Goal: Register for event/course: Register for event/course

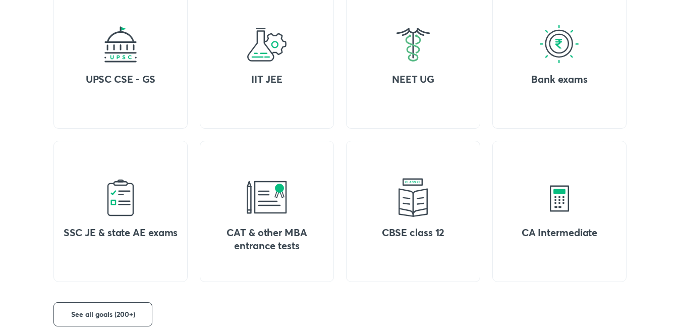
scroll to position [450, 0]
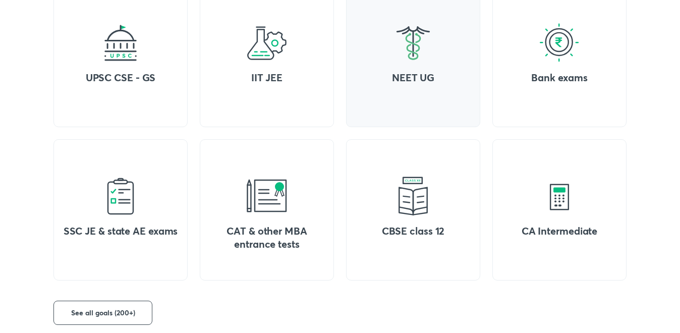
click at [415, 58] on img at bounding box center [413, 43] width 40 height 40
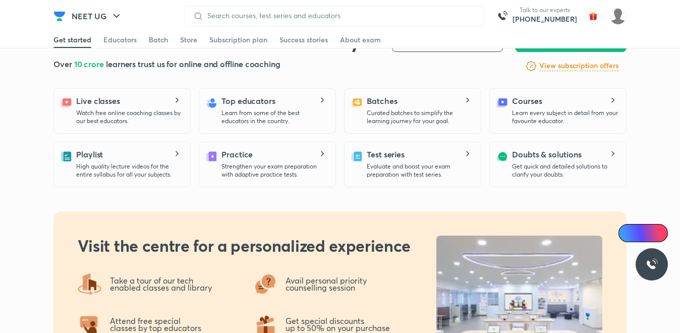
scroll to position [139, 0]
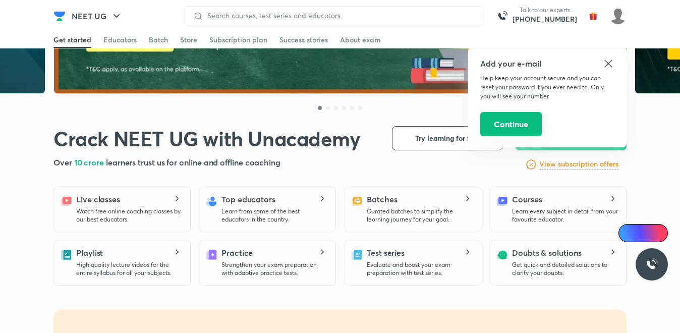
click at [518, 127] on button "Continue" at bounding box center [511, 124] width 62 height 24
click at [603, 68] on icon at bounding box center [608, 63] width 12 height 12
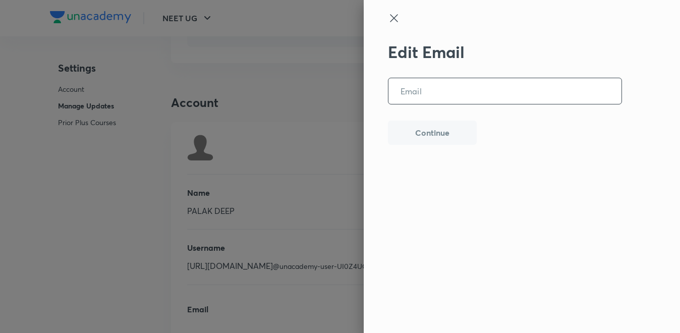
scroll to position [2509, 0]
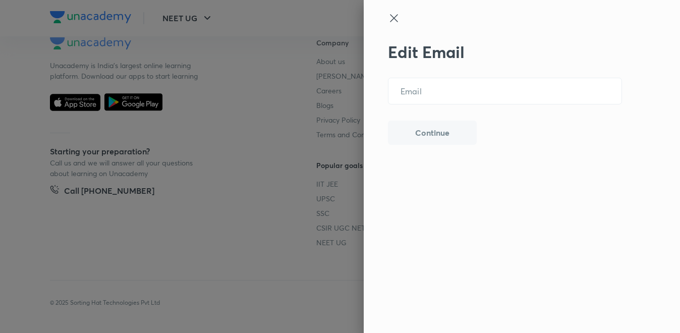
click at [399, 22] on icon at bounding box center [394, 18] width 12 height 12
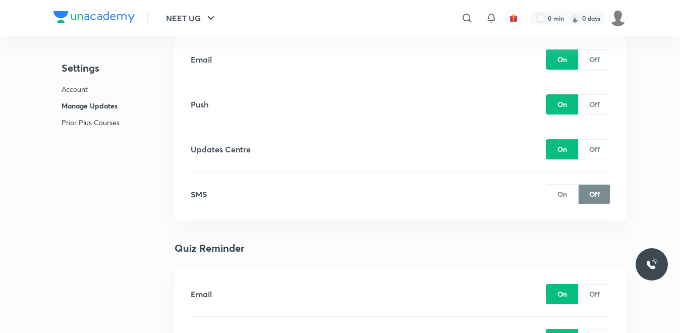
scroll to position [681, 0]
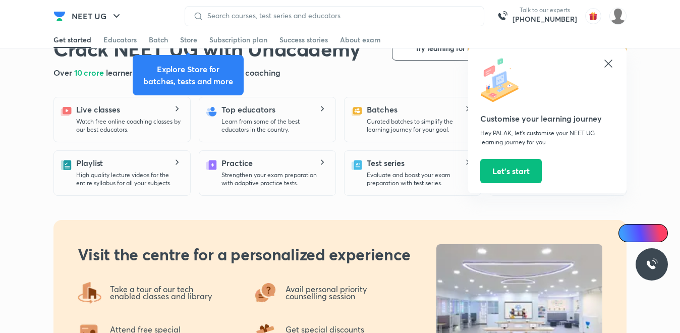
scroll to position [228, 0]
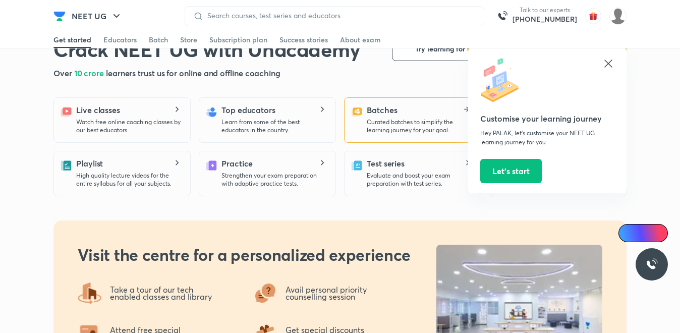
click at [383, 115] on h5 "Batches" at bounding box center [382, 110] width 30 height 12
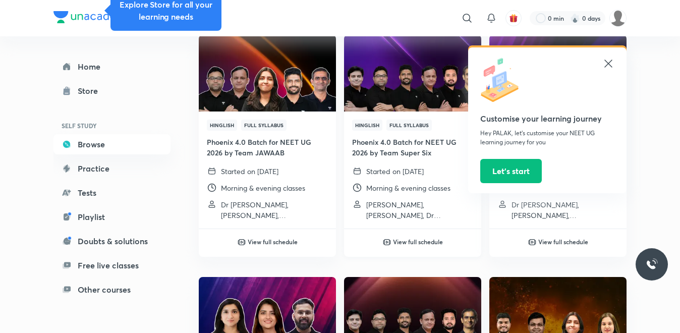
scroll to position [112, 0]
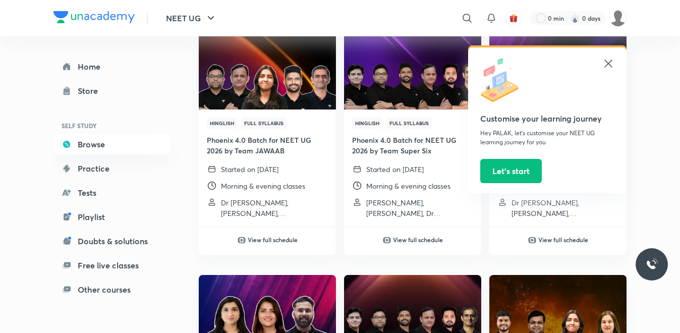
click at [608, 66] on icon at bounding box center [608, 63] width 12 height 12
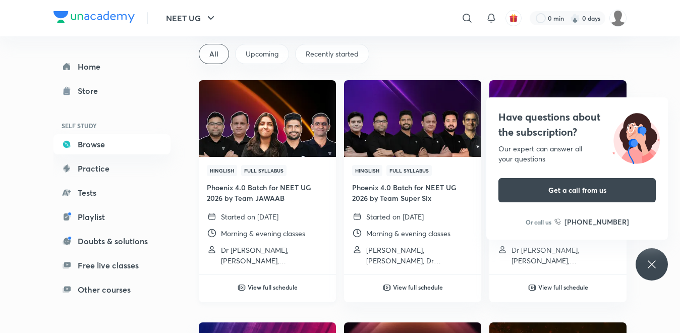
scroll to position [69, 0]
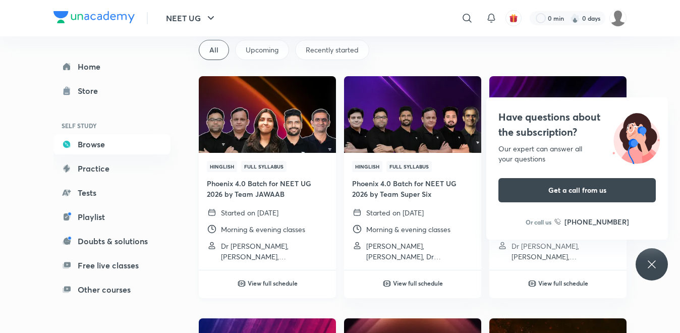
click at [253, 283] on h6 "View full schedule" at bounding box center [273, 282] width 50 height 9
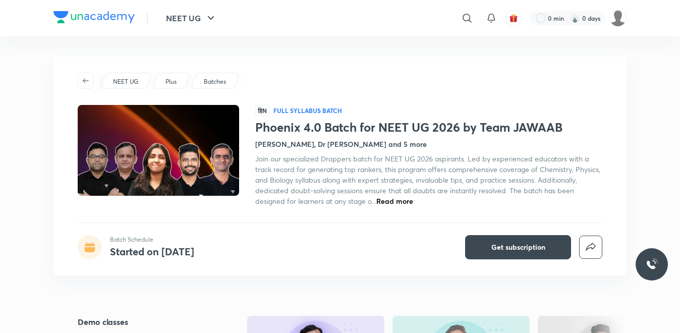
click at [395, 202] on span "Read more" at bounding box center [394, 201] width 37 height 10
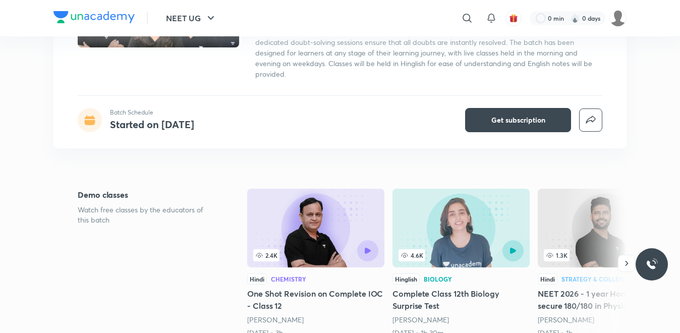
scroll to position [148, 0]
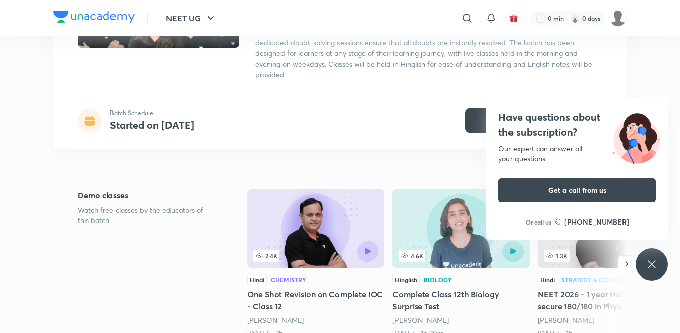
click at [437, 246] on div "4.6K" at bounding box center [460, 250] width 125 height 21
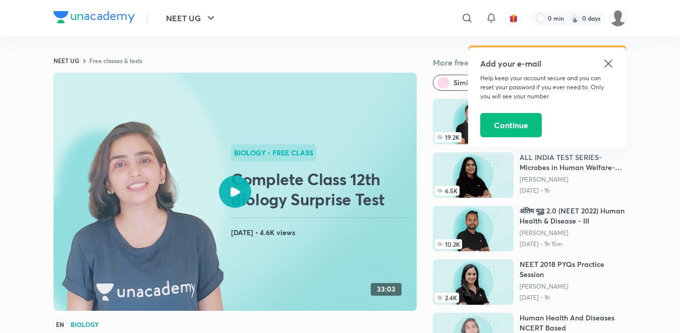
click at [237, 186] on div at bounding box center [235, 191] width 32 height 32
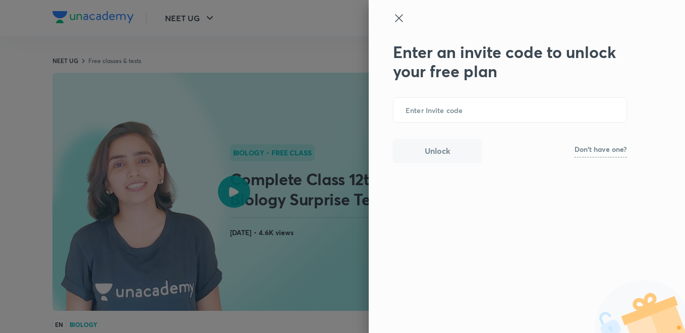
click at [400, 23] on icon at bounding box center [399, 18] width 12 height 12
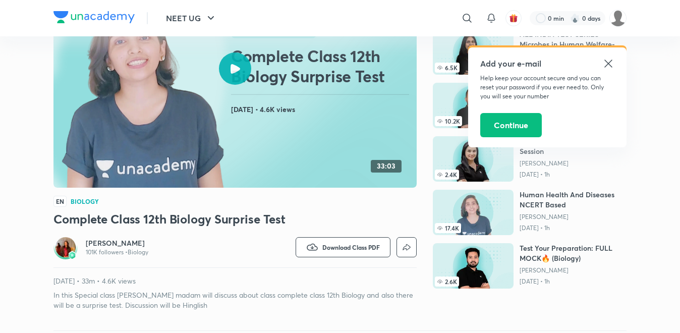
scroll to position [123, 0]
click at [608, 64] on icon at bounding box center [608, 63] width 8 height 8
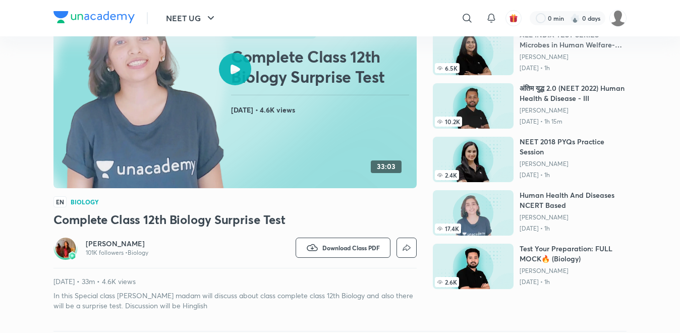
scroll to position [0, 0]
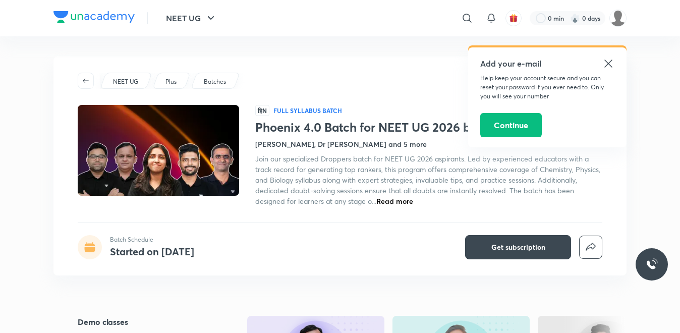
click at [403, 205] on span "Read more" at bounding box center [394, 201] width 37 height 10
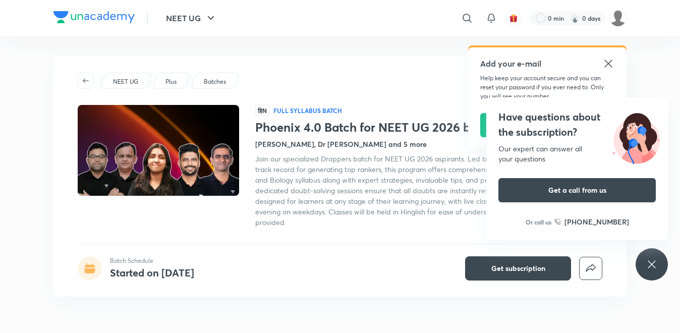
click at [608, 66] on icon at bounding box center [608, 63] width 12 height 12
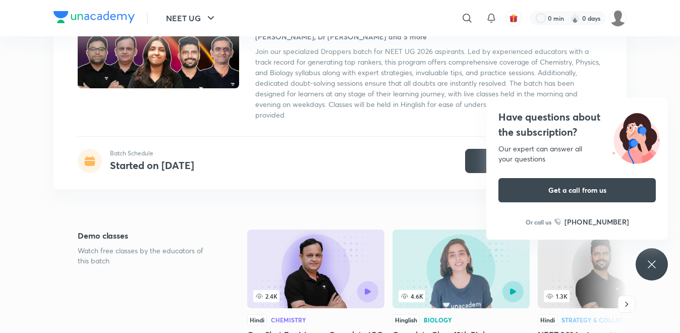
scroll to position [107, 0]
click at [626, 306] on icon "button" at bounding box center [626, 304] width 10 height 10
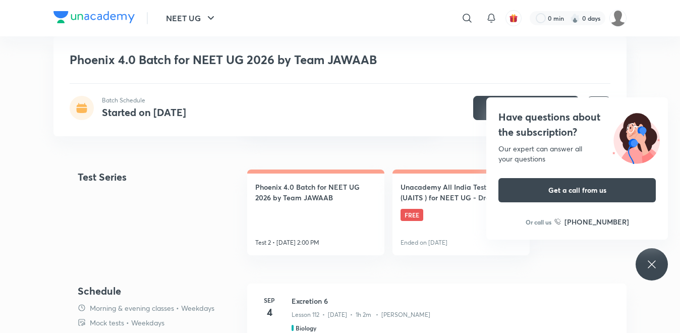
scroll to position [481, 0]
click at [640, 266] on div "Have questions about the subscription? Our expert can answer all your questions…" at bounding box center [651, 264] width 32 height 32
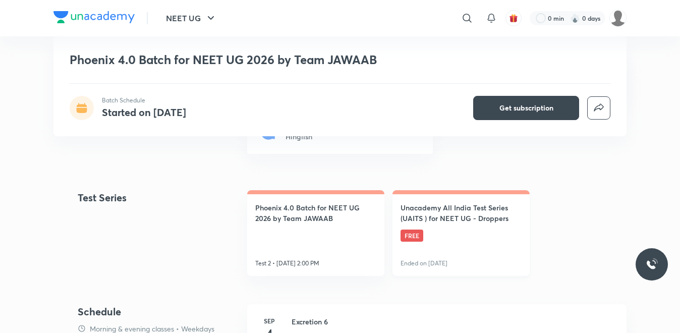
scroll to position [462, 0]
click at [463, 222] on h4 "Unacademy All India Test Series (UAITS ) for NEET UG - Droppers" at bounding box center [460, 212] width 121 height 21
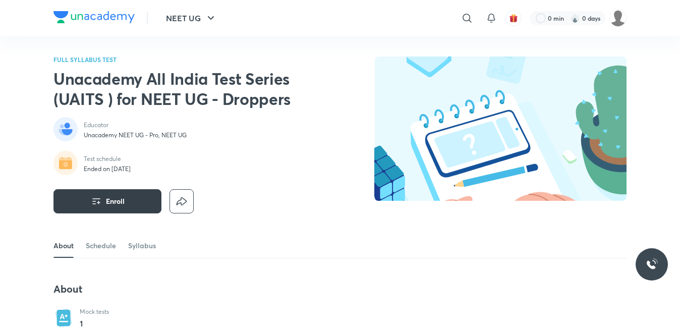
click at [102, 202] on button "Enroll" at bounding box center [107, 201] width 108 height 24
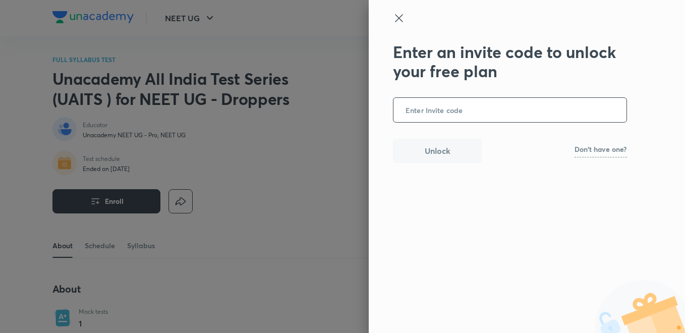
click at [396, 16] on icon at bounding box center [399, 18] width 12 height 12
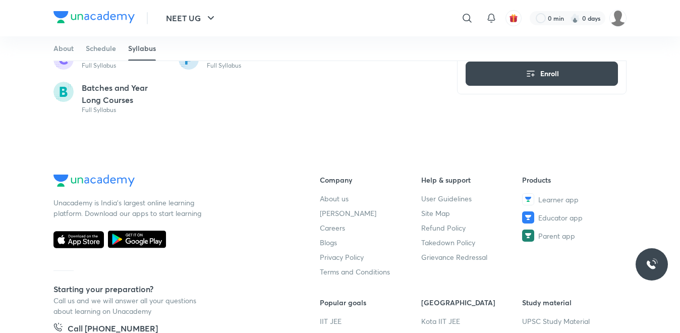
scroll to position [444, 0]
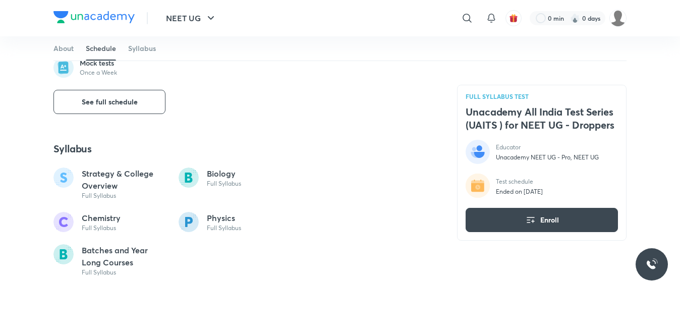
click at [220, 181] on p "Full Syllabus" at bounding box center [224, 183] width 34 height 8
click at [206, 170] on div "Biology Full Syllabus" at bounding box center [234, 177] width 113 height 20
